Goal: Task Accomplishment & Management: Manage account settings

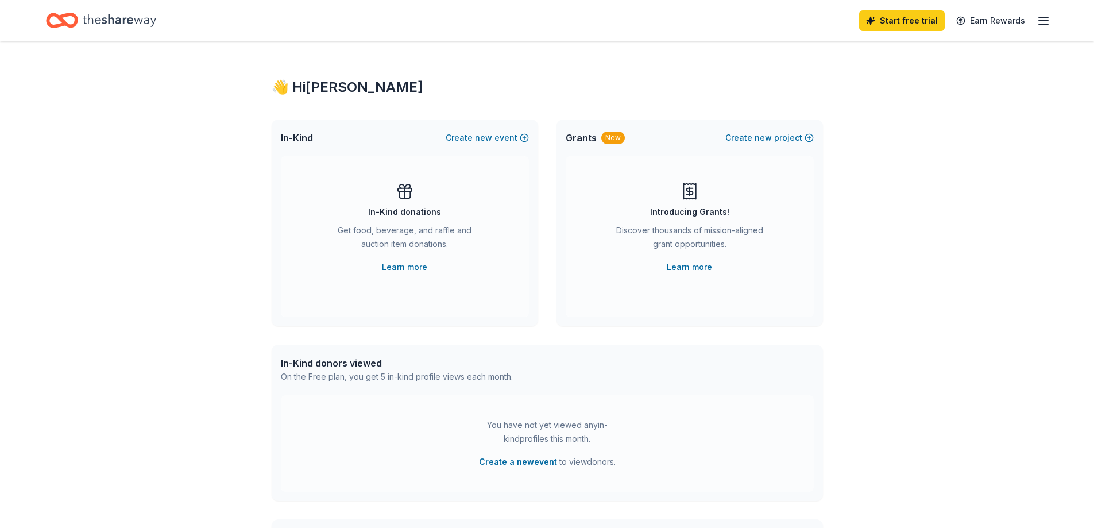
click at [1046, 20] on icon "button" at bounding box center [1044, 21] width 14 height 14
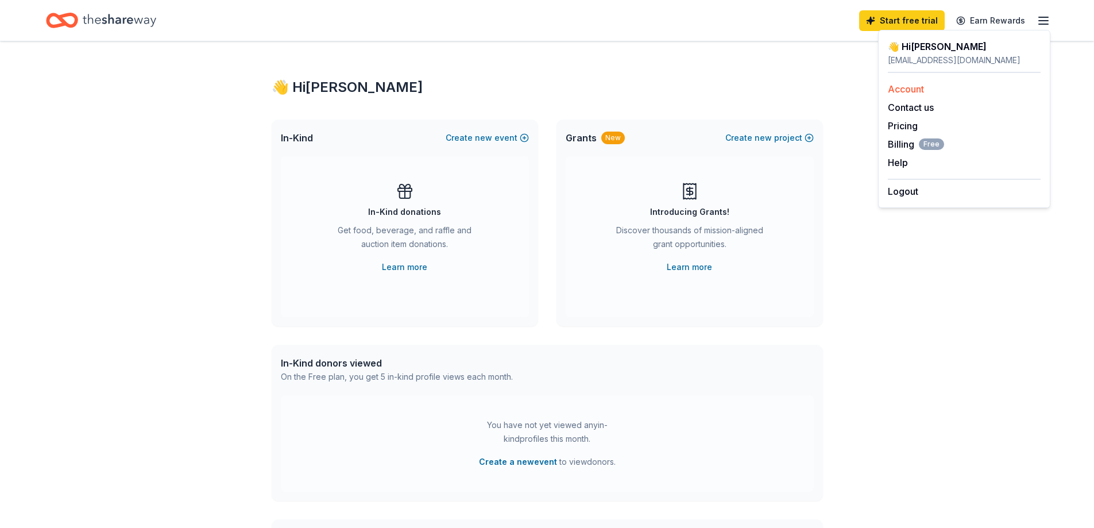
click at [908, 92] on link "Account" at bounding box center [906, 88] width 36 height 11
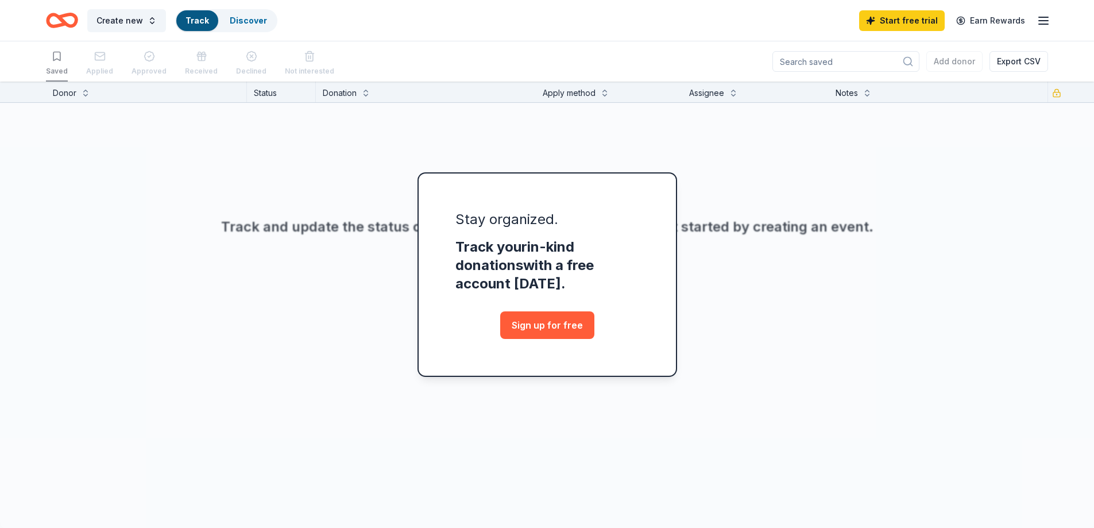
click at [188, 14] on div "Track" at bounding box center [197, 20] width 42 height 21
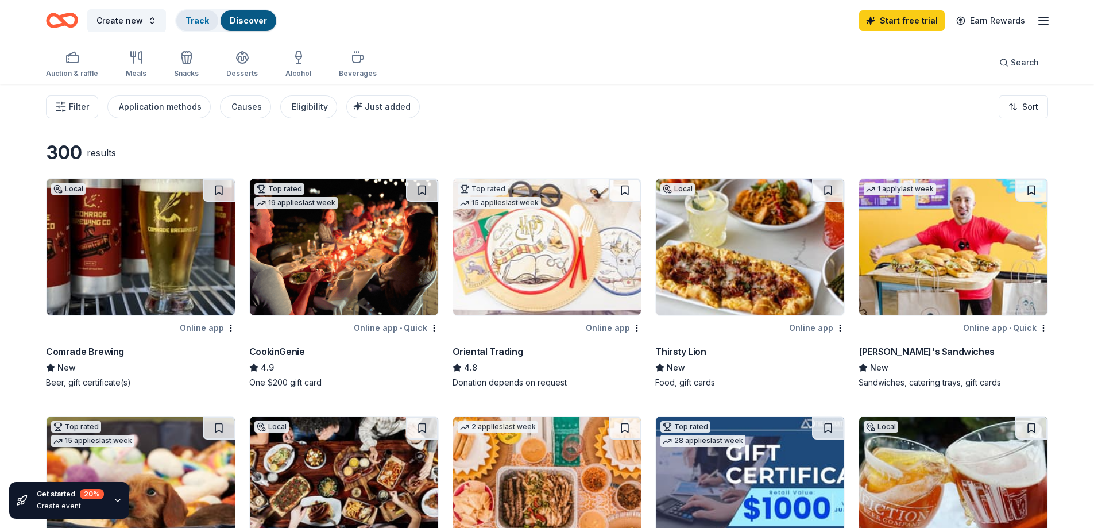
click at [192, 13] on div "Track" at bounding box center [197, 20] width 42 height 21
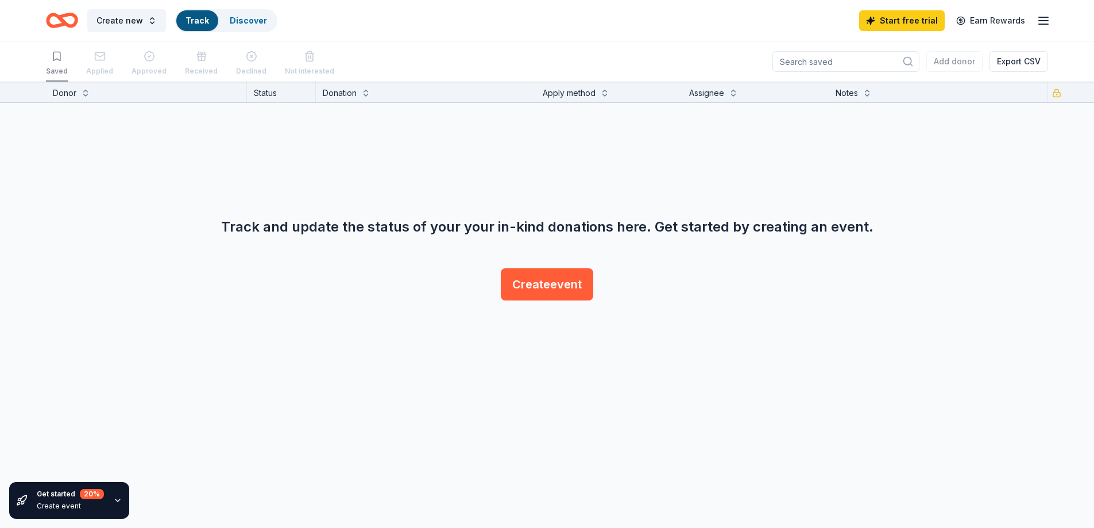
scroll to position [1, 0]
click at [95, 58] on div "Applied" at bounding box center [99, 64] width 27 height 36
click at [101, 55] on div "Applied" at bounding box center [99, 64] width 27 height 36
click at [1038, 21] on icon "button" at bounding box center [1044, 21] width 14 height 14
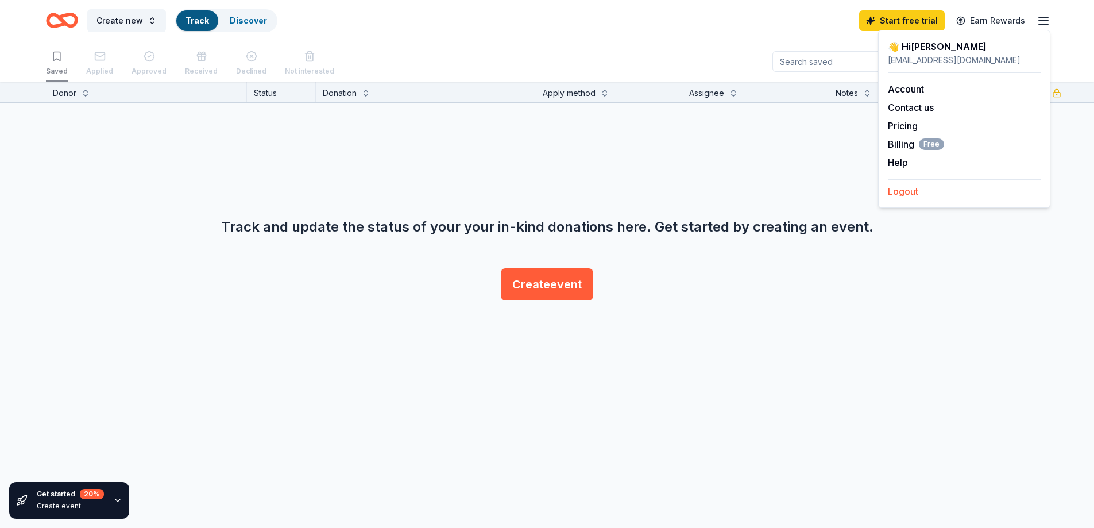
click at [896, 188] on button "Logout" at bounding box center [903, 191] width 30 height 14
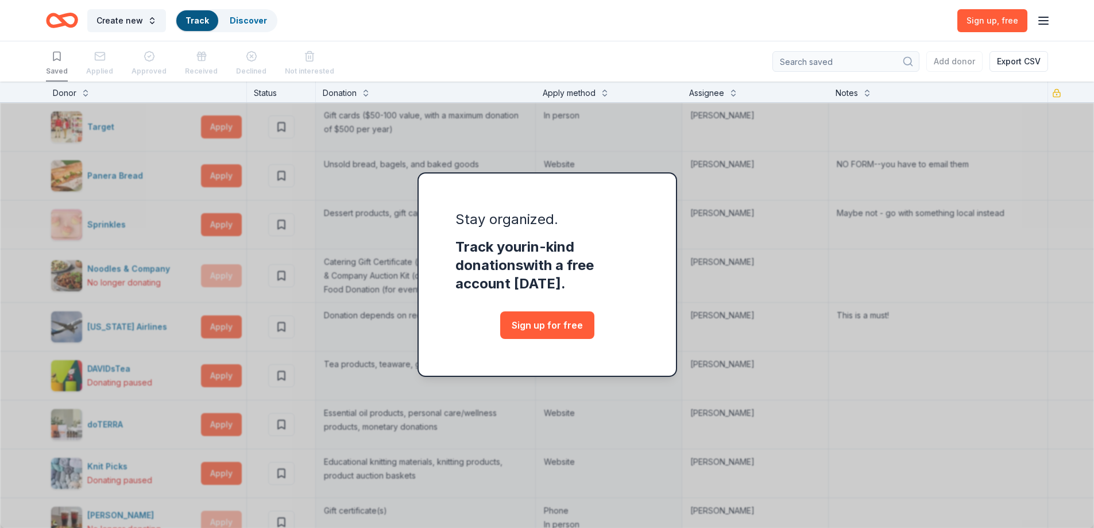
click at [1038, 18] on icon "button" at bounding box center [1044, 21] width 14 height 14
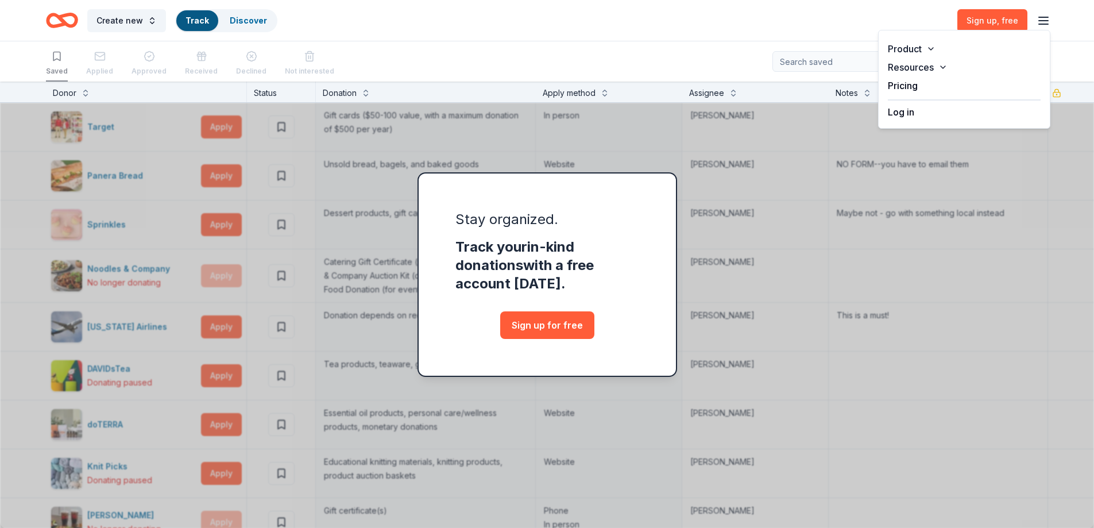
click at [915, 113] on button "Log in" at bounding box center [901, 112] width 26 height 14
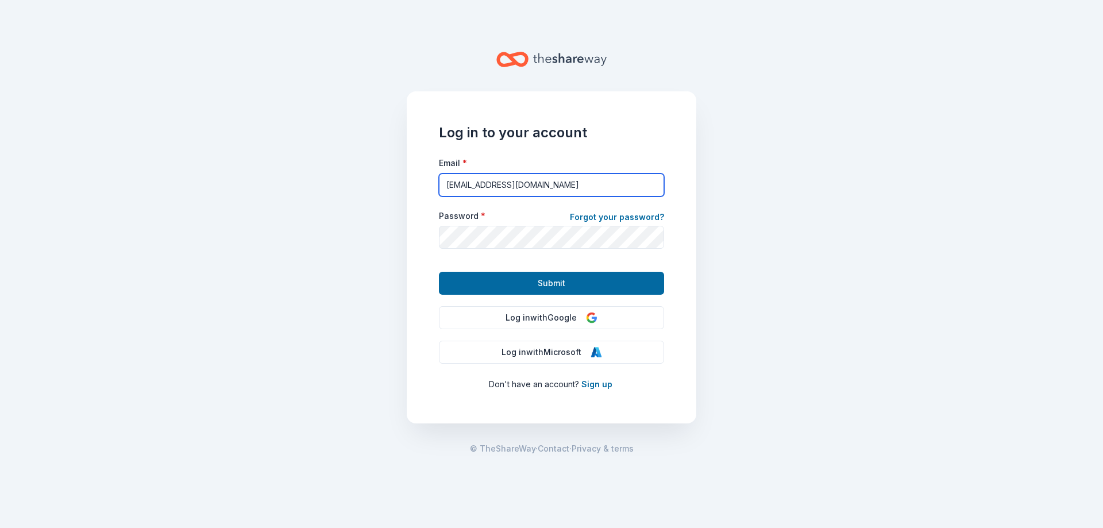
drag, startPoint x: 547, startPoint y: 181, endPoint x: 579, endPoint y: 195, distance: 35.2
click at [547, 181] on input "[EMAIL_ADDRESS][DOMAIN_NAME]" at bounding box center [551, 185] width 225 height 23
type input "l"
type input "charities@bblaircorp.com"
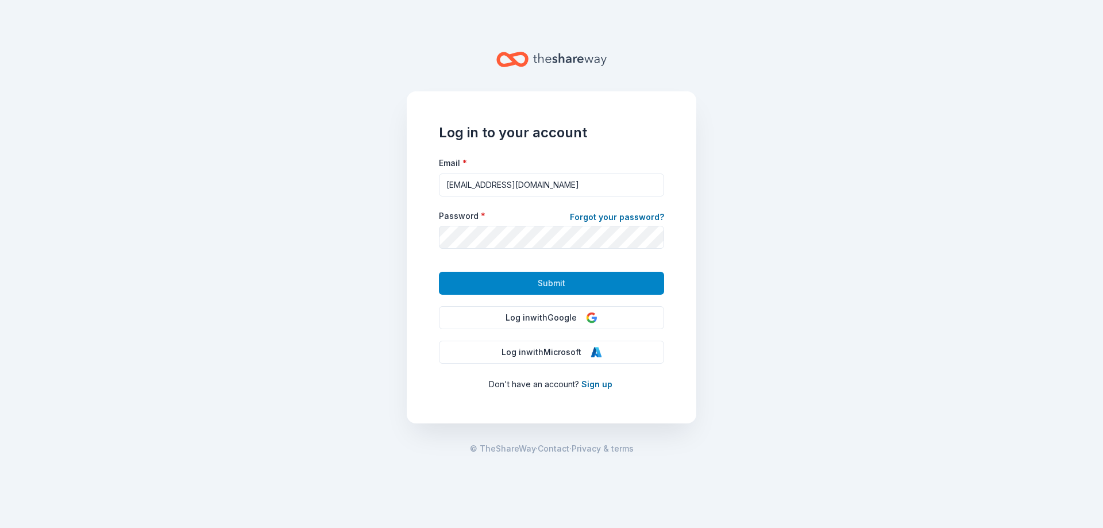
click at [472, 285] on button "Submit" at bounding box center [551, 283] width 225 height 23
